Goal: Task Accomplishment & Management: Complete application form

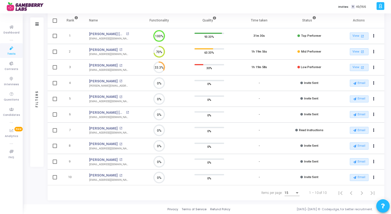
scroll to position [8, 0]
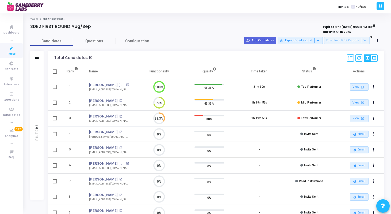
click at [259, 44] on div "Candidates Questions Configuration" at bounding box center [207, 40] width 354 height 9
click at [265, 41] on button "person_add_alt Add Candidates" at bounding box center [260, 40] width 32 height 7
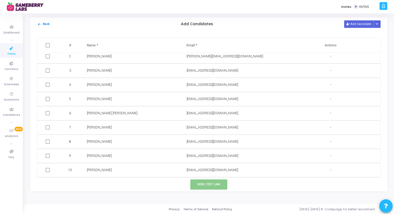
click at [343, 25] on div "arrow_back Back Add Candidates Add Candidate Upload Candidate List" at bounding box center [208, 23] width 357 height 13
click at [357, 24] on button "Add Candidate" at bounding box center [358, 23] width 29 height 7
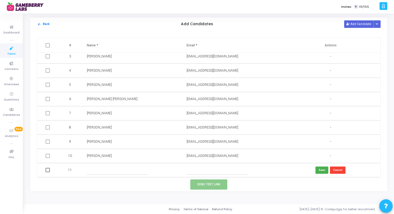
click at [200, 170] on input "text" at bounding box center [216, 169] width 61 height 9
paste input "shu37052@gmail.com"
type input "shu37052@gmail.com"
click at [126, 169] on input "text" at bounding box center [117, 169] width 61 height 9
type input "Shubham Kumar"
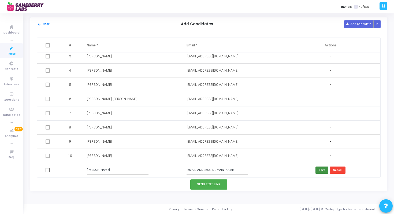
click at [325, 171] on button "Save" at bounding box center [321, 169] width 13 height 7
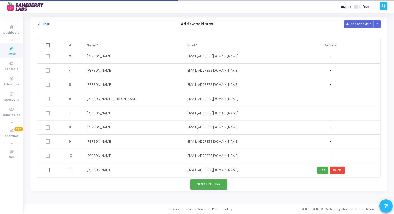
click at [47, 169] on span at bounding box center [48, 170] width 4 height 4
click at [47, 172] on input "checkbox" at bounding box center [47, 172] width 0 height 0
checkbox input "true"
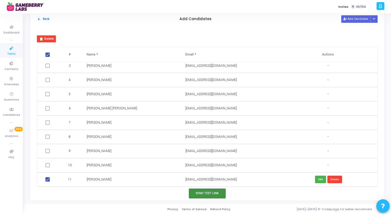
click at [218, 193] on button "Send Test Link" at bounding box center [207, 193] width 37 height 10
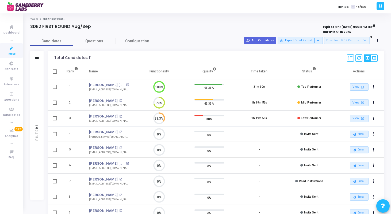
click at [267, 44] on div "Candidates Questions Configuration" at bounding box center [207, 40] width 354 height 9
click at [271, 41] on button "person_add_alt Add Candidates" at bounding box center [260, 40] width 32 height 7
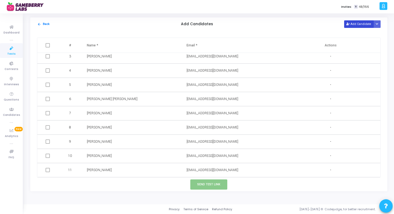
click at [362, 24] on button "Add Candidate" at bounding box center [358, 23] width 29 height 7
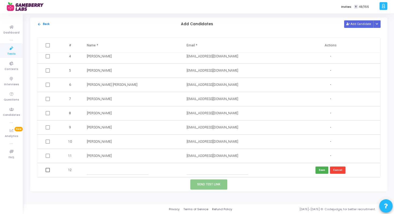
click at [199, 171] on input "text" at bounding box center [216, 169] width 61 height 9
paste input "utkarsh596singhal@gmail.com"
type input "utkarsh596singhal@gmail.com"
click at [133, 179] on div "Send Test Link" at bounding box center [208, 183] width 357 height 13
click at [124, 174] on input "text" at bounding box center [117, 169] width 61 height 9
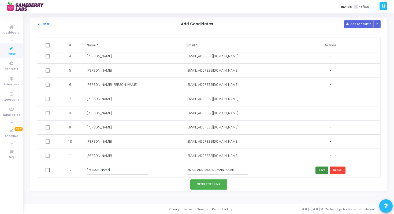
type input "Utkarsh Singhal"
click at [320, 167] on button "Save" at bounding box center [321, 169] width 13 height 7
click at [47, 171] on span at bounding box center [48, 170] width 4 height 4
click at [47, 172] on input "checkbox" at bounding box center [47, 172] width 0 height 0
checkbox input "true"
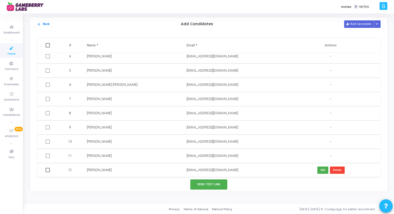
checkbox input "true"
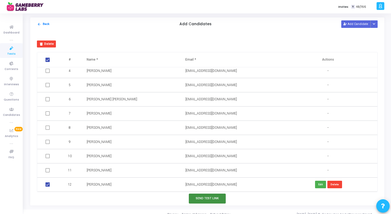
click at [218, 199] on button "Send Test Link" at bounding box center [207, 198] width 37 height 10
